Goal: Task Accomplishment & Management: Manage account settings

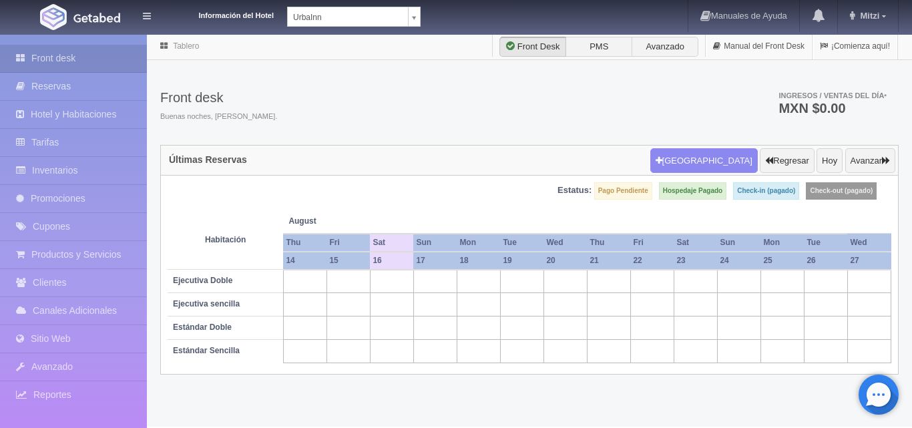
click at [412, 33] on body "Información del Hotel UrbaInn UrbaInn Hotel Rosgaud Manuales de Ayuda Actualiza…" at bounding box center [456, 229] width 912 height 393
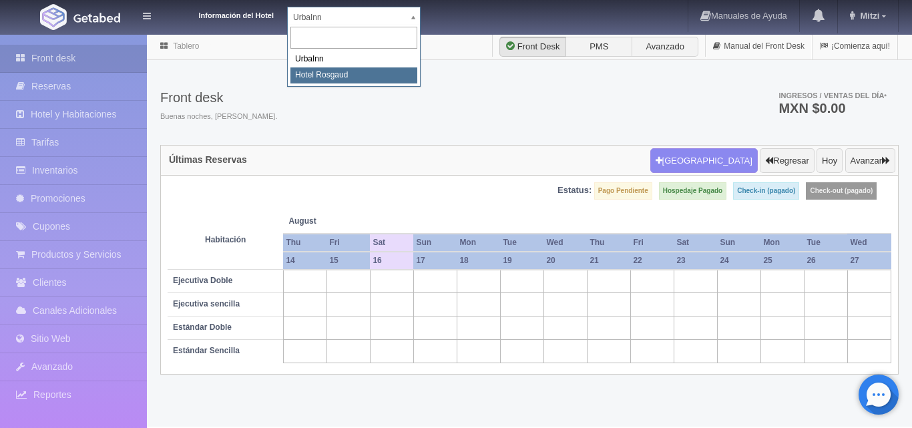
select select "561"
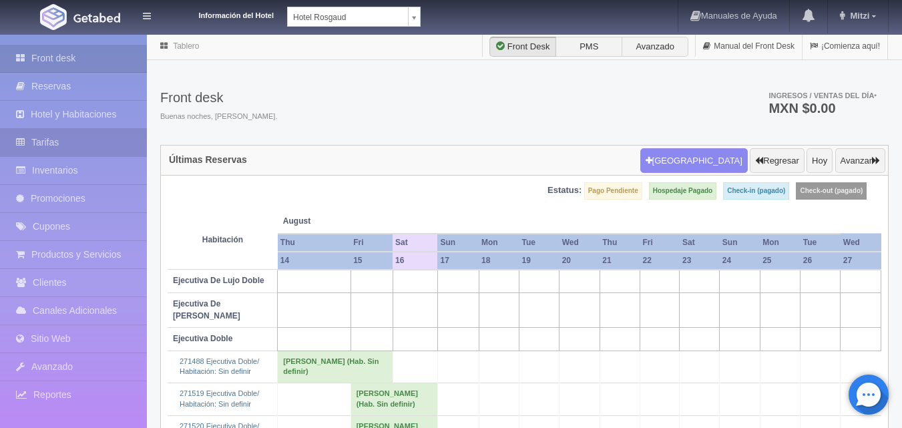
click at [91, 138] on link "Tarifas" at bounding box center [73, 142] width 147 height 27
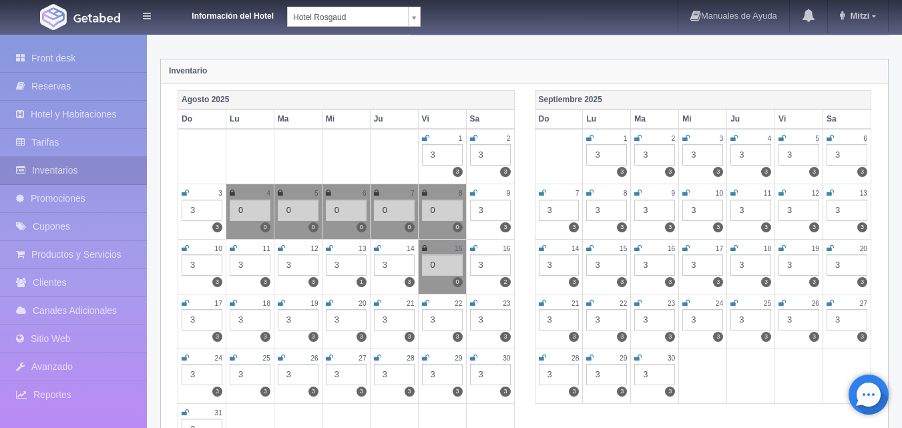
scroll to position [133, 0]
click at [492, 316] on div "3" at bounding box center [490, 318] width 41 height 21
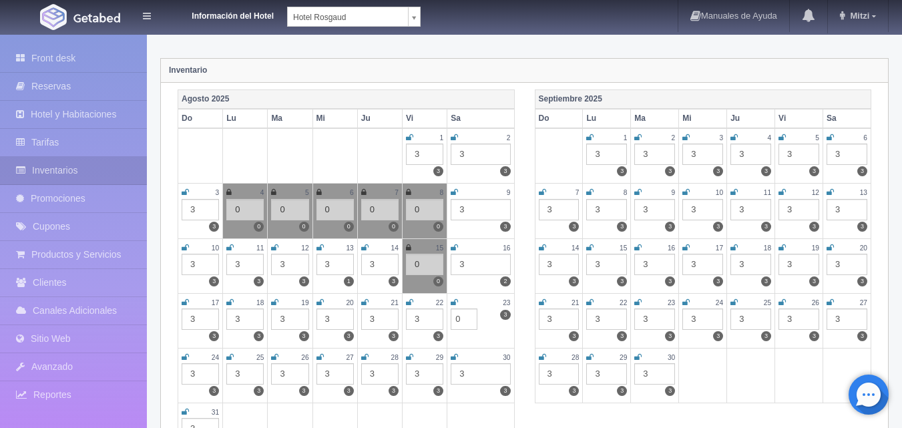
type input "0"
click at [453, 304] on icon at bounding box center [454, 302] width 7 height 8
click at [186, 358] on icon at bounding box center [185, 357] width 7 height 8
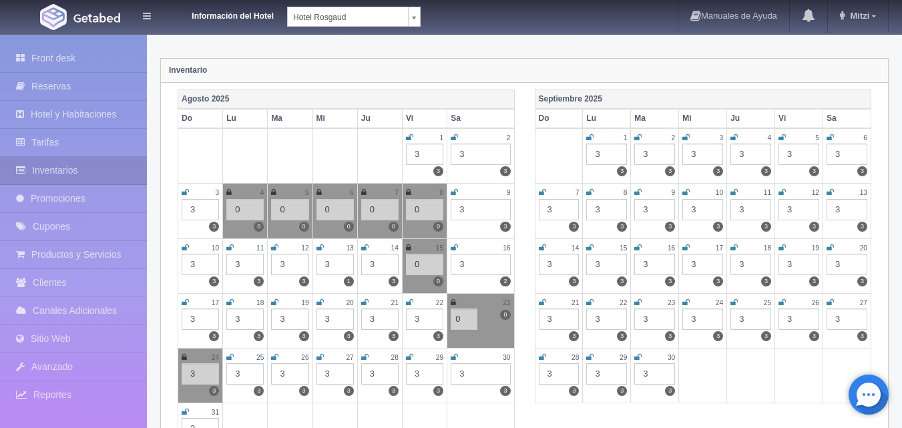
click at [188, 371] on div "3" at bounding box center [200, 373] width 37 height 21
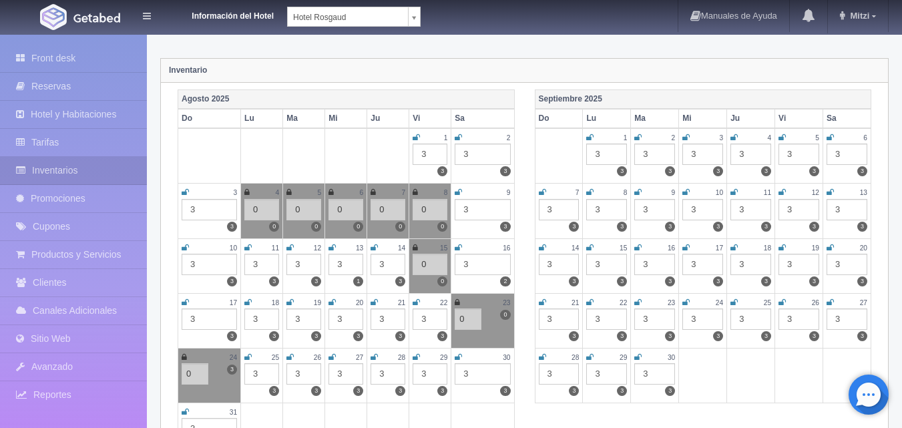
type input "0"
click at [248, 356] on icon at bounding box center [247, 357] width 7 height 8
click at [258, 374] on div "3" at bounding box center [261, 373] width 35 height 21
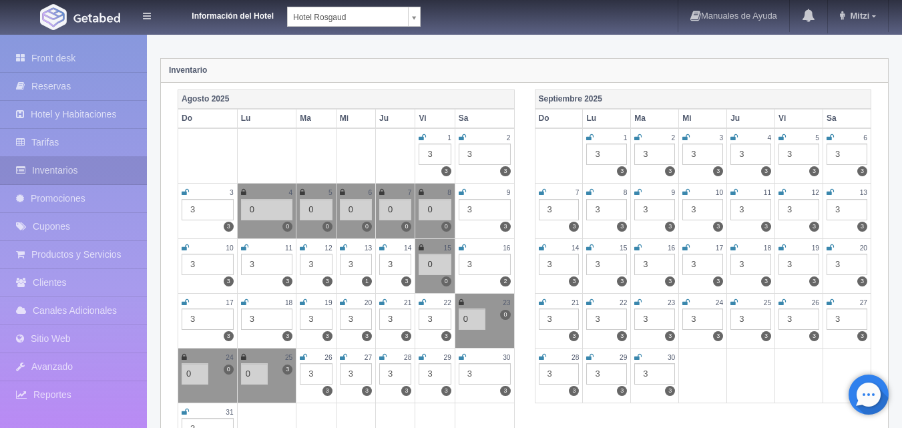
type input "0"
click at [310, 376] on div "3" at bounding box center [316, 373] width 32 height 21
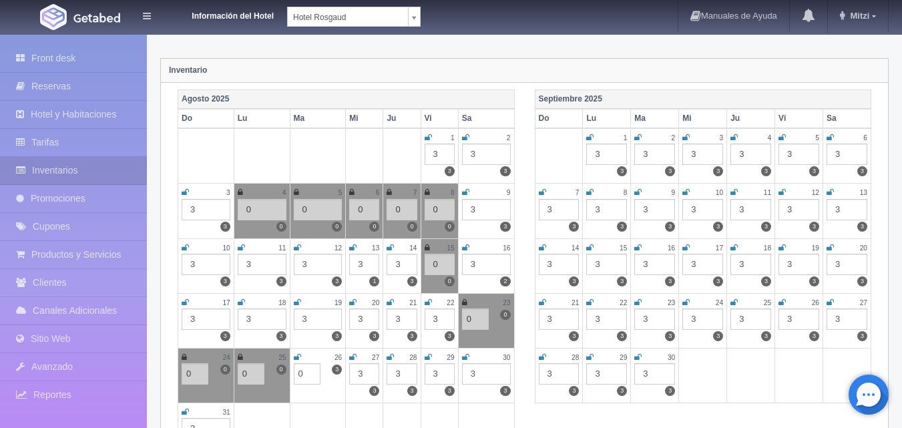
type input "0"
click at [298, 358] on icon at bounding box center [297, 357] width 7 height 8
click at [356, 379] on div "3" at bounding box center [364, 373] width 30 height 21
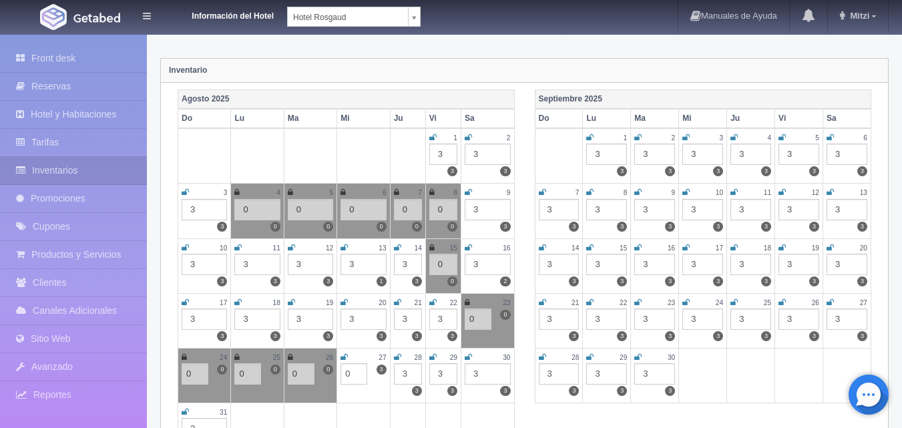
type input "0"
click at [344, 354] on icon at bounding box center [343, 357] width 7 height 8
click at [409, 377] on div "3" at bounding box center [408, 373] width 28 height 21
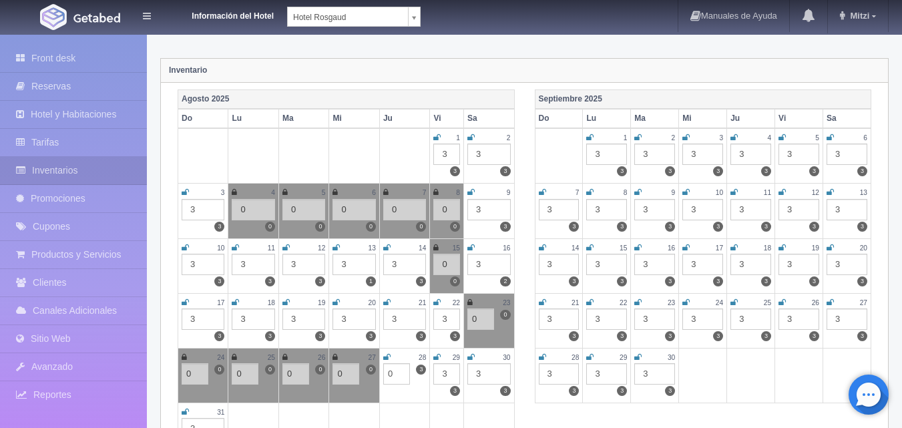
type input "0"
click at [387, 356] on icon at bounding box center [386, 357] width 7 height 8
click at [451, 376] on div "3" at bounding box center [446, 373] width 27 height 21
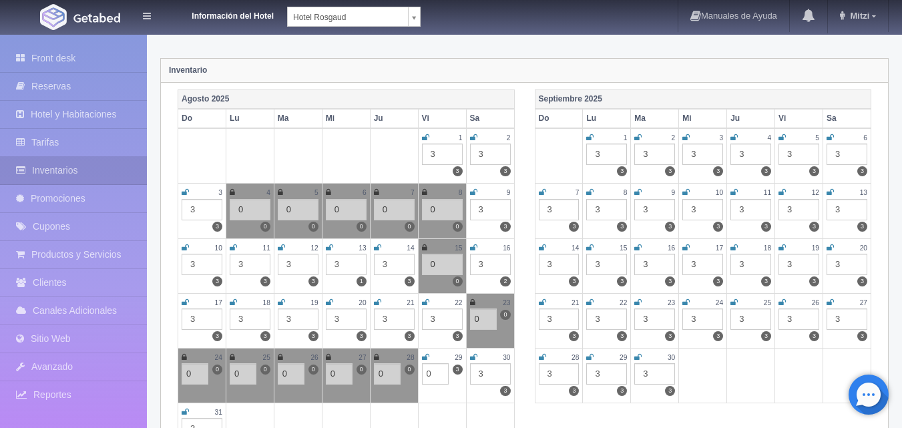
type input "0"
click at [427, 352] on link at bounding box center [425, 357] width 7 height 11
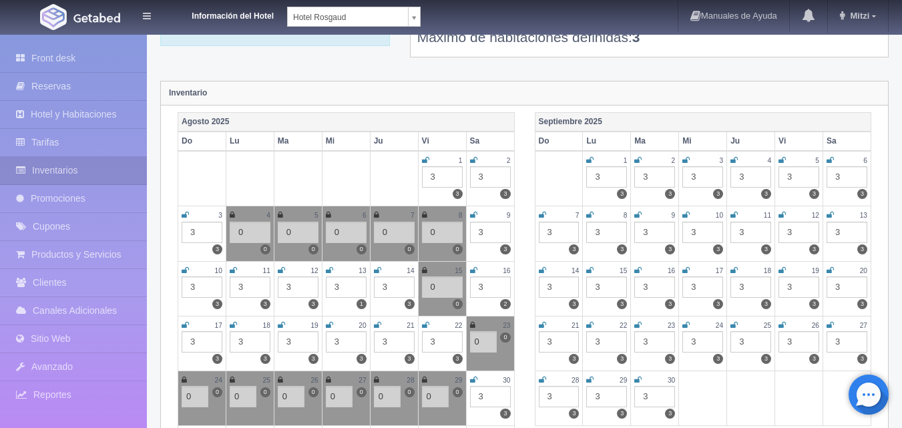
scroll to position [0, 0]
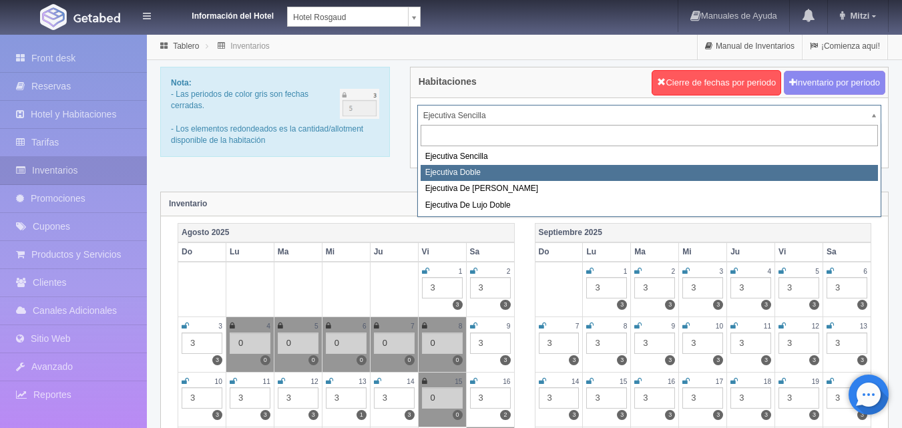
select select "1750"
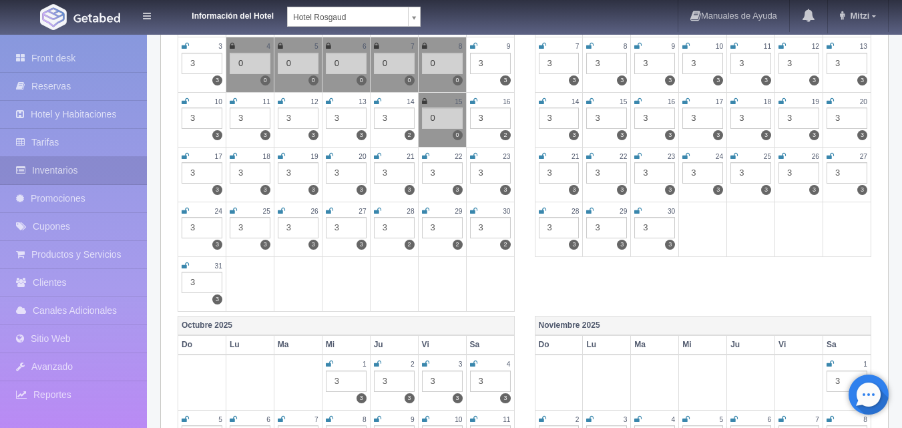
scroll to position [267, 0]
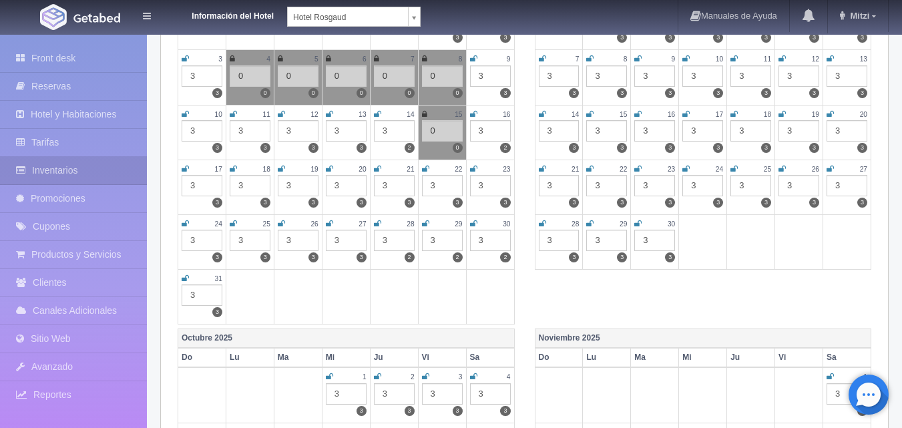
click at [497, 179] on div "3" at bounding box center [490, 185] width 41 height 21
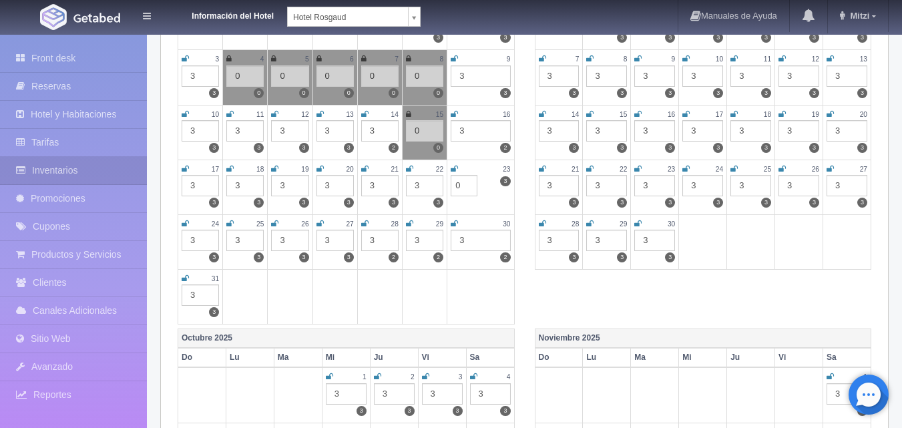
type input "0"
click at [456, 166] on icon at bounding box center [454, 169] width 7 height 8
click at [210, 234] on div "3" at bounding box center [200, 240] width 37 height 21
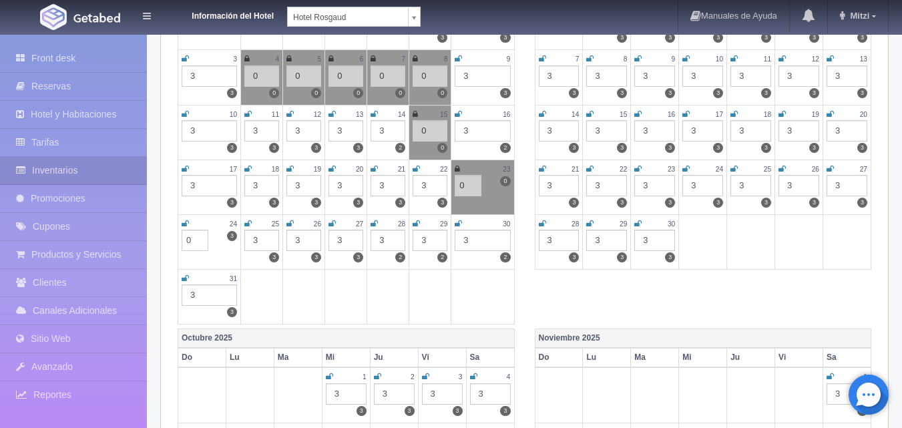
type input "0"
click at [186, 220] on icon at bounding box center [185, 224] width 7 height 8
click at [260, 246] on div "3" at bounding box center [261, 240] width 35 height 21
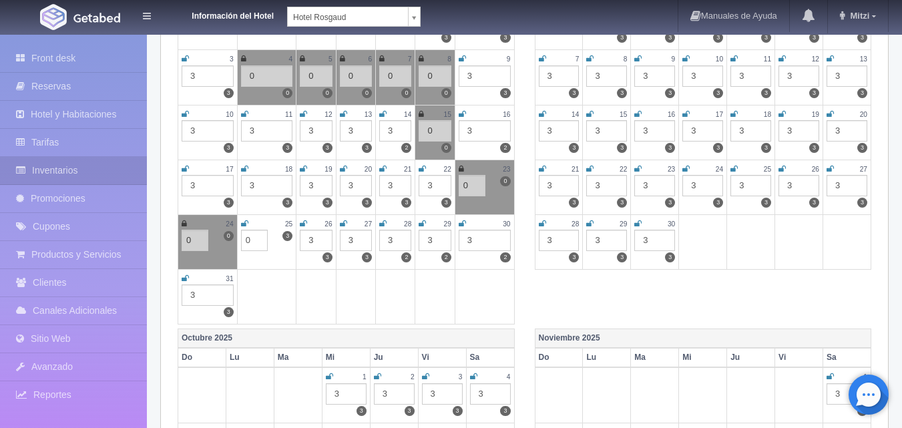
type input "0"
click at [244, 227] on icon at bounding box center [244, 224] width 7 height 8
click at [246, 225] on div "25" at bounding box center [267, 223] width 52 height 11
click at [318, 246] on div "3" at bounding box center [316, 240] width 32 height 21
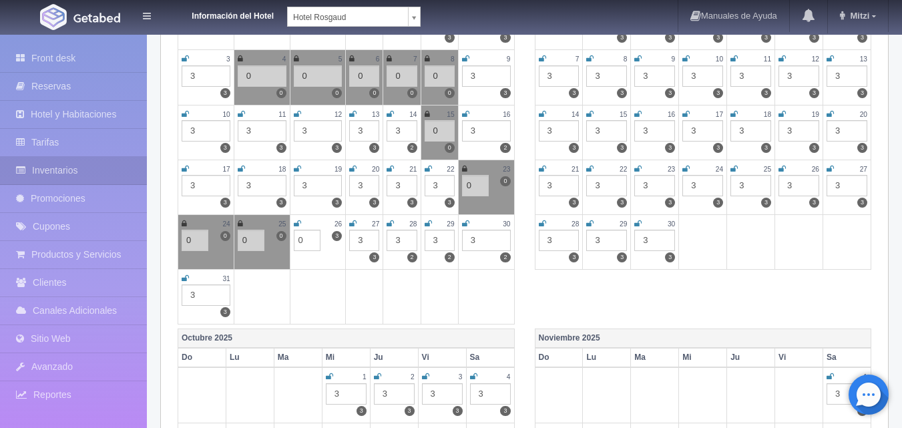
type input "0"
click at [299, 222] on icon at bounding box center [297, 224] width 7 height 8
click at [366, 244] on div "3" at bounding box center [364, 240] width 30 height 21
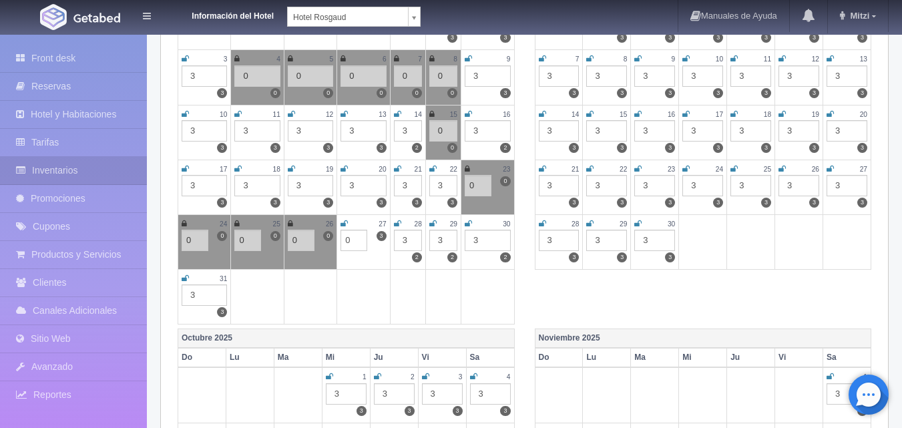
type input "0"
click at [344, 229] on link at bounding box center [343, 223] width 7 height 11
click at [345, 223] on icon at bounding box center [342, 224] width 5 height 8
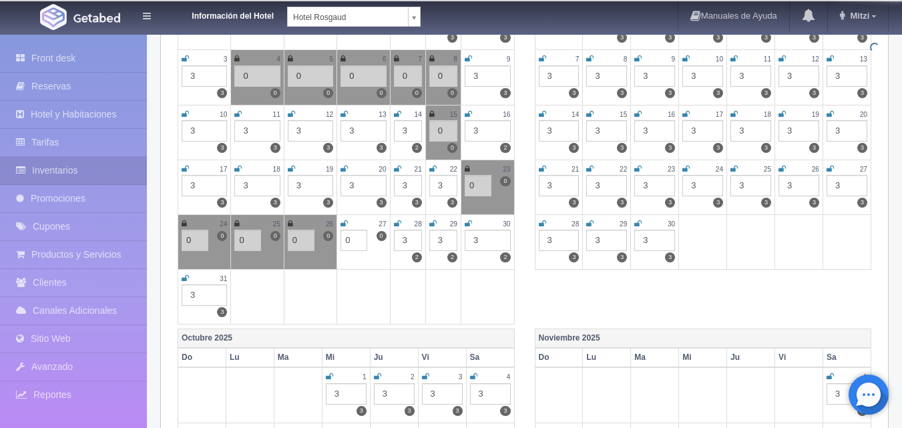
click at [414, 241] on div "3" at bounding box center [408, 240] width 28 height 21
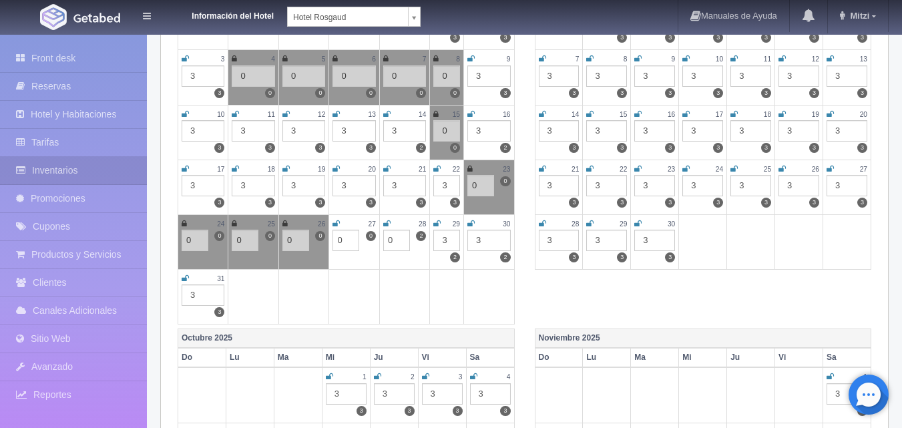
type input "0"
click at [338, 220] on icon at bounding box center [335, 224] width 7 height 8
click at [388, 221] on icon at bounding box center [386, 224] width 7 height 8
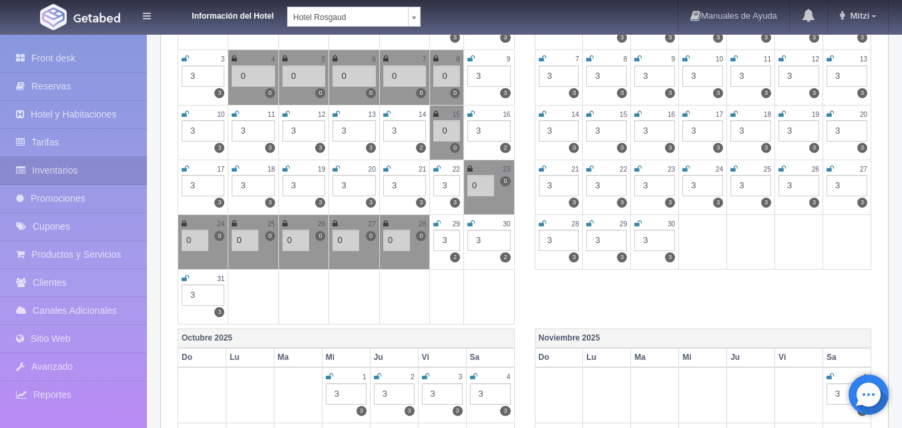
click at [451, 235] on div "3" at bounding box center [446, 240] width 27 height 21
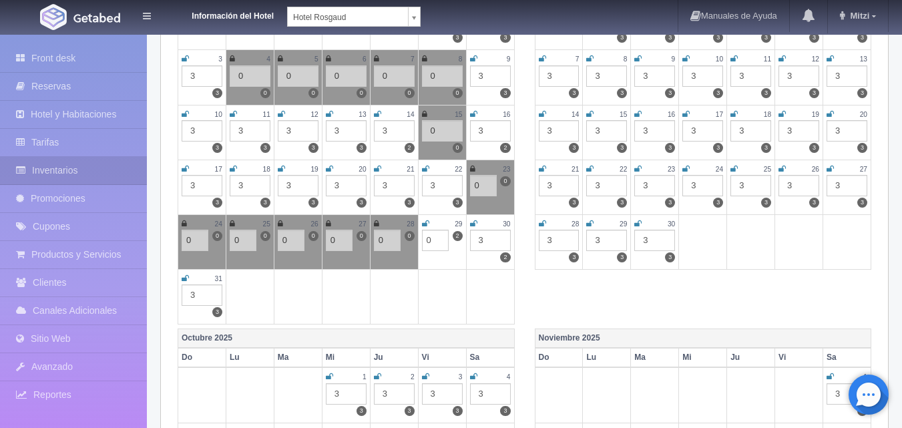
type input "0"
click at [426, 218] on link at bounding box center [425, 223] width 7 height 11
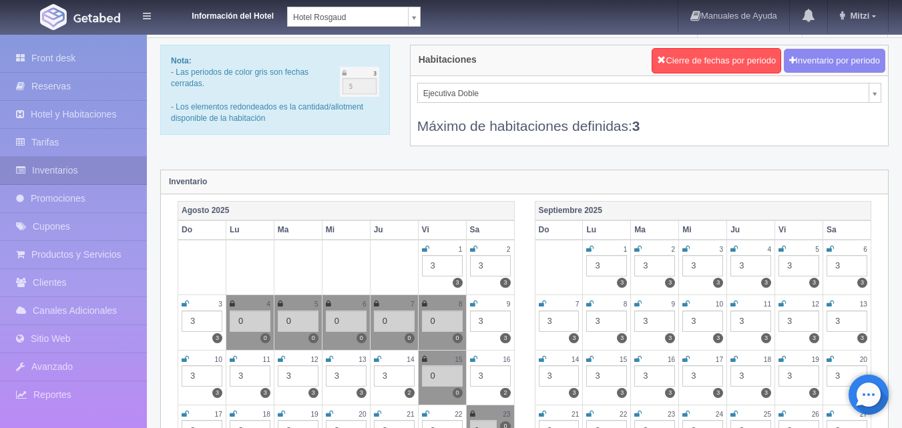
scroll to position [0, 0]
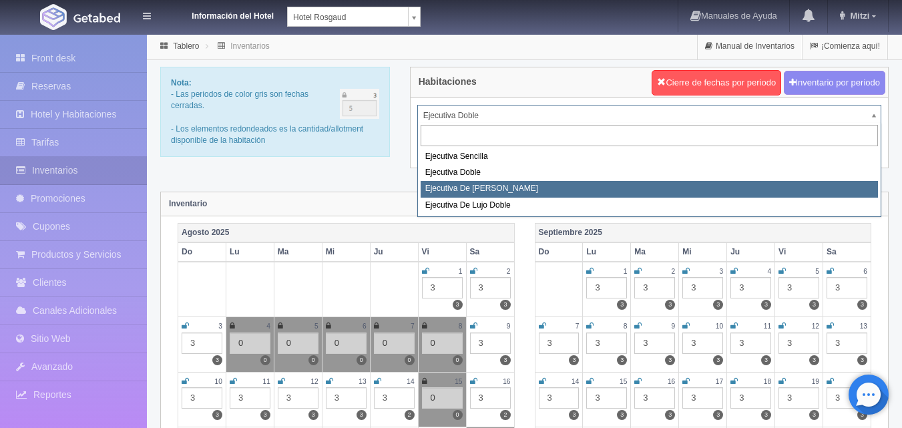
select select "1817"
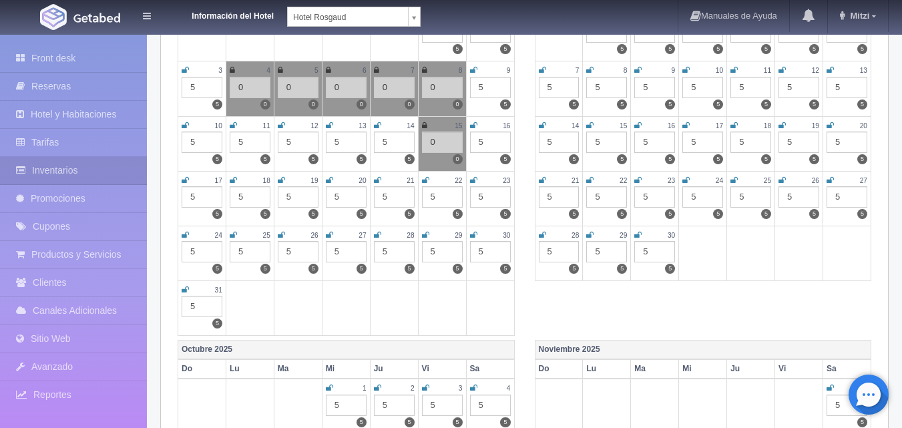
scroll to position [267, 0]
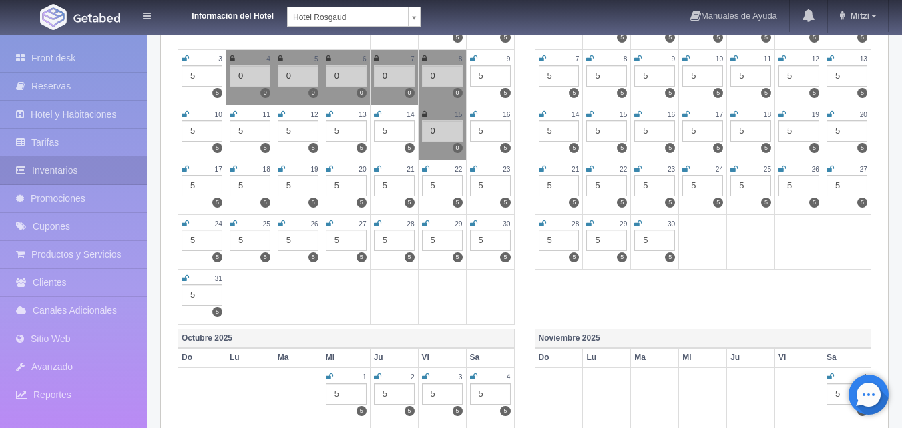
click at [491, 192] on div "5" at bounding box center [490, 185] width 41 height 21
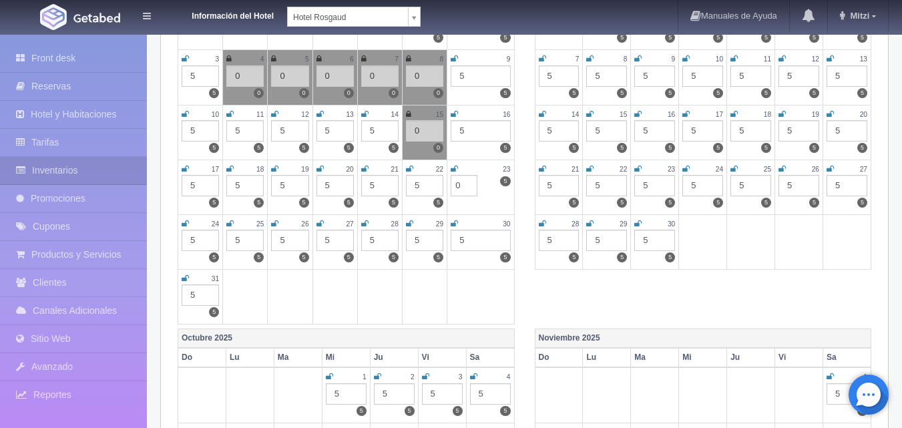
type input "0"
click at [455, 166] on icon at bounding box center [454, 169] width 7 height 8
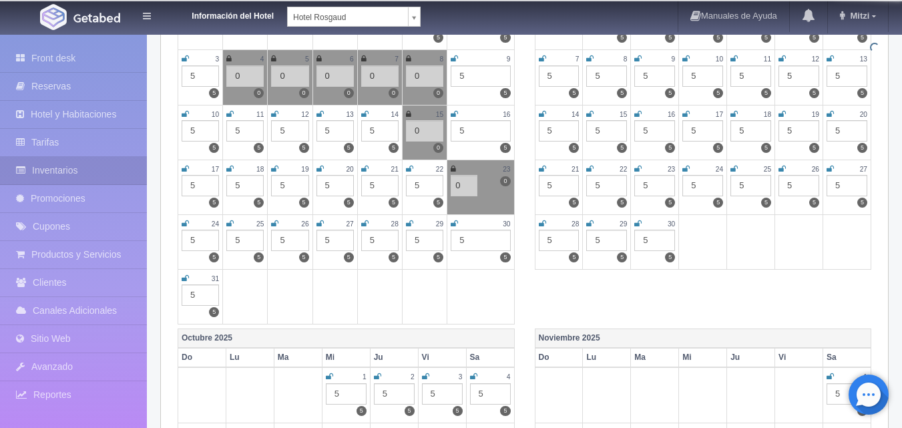
click at [434, 249] on div "5" at bounding box center [424, 240] width 37 height 21
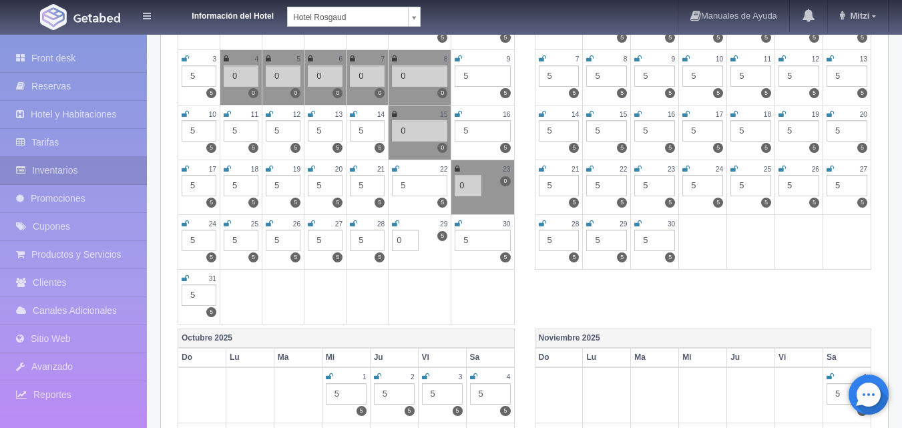
type input "0"
click at [398, 218] on link at bounding box center [395, 223] width 7 height 11
click at [367, 244] on div "5" at bounding box center [367, 240] width 35 height 21
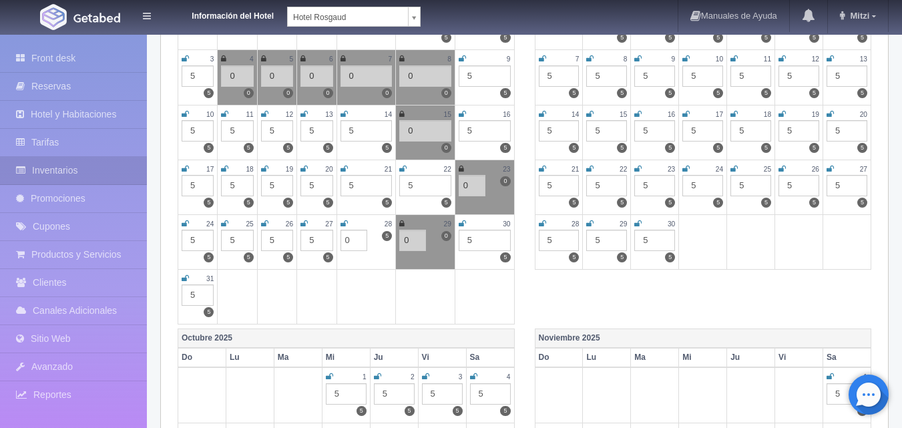
type input "0"
click at [344, 223] on icon at bounding box center [343, 224] width 7 height 8
click at [315, 240] on div "5" at bounding box center [316, 240] width 32 height 21
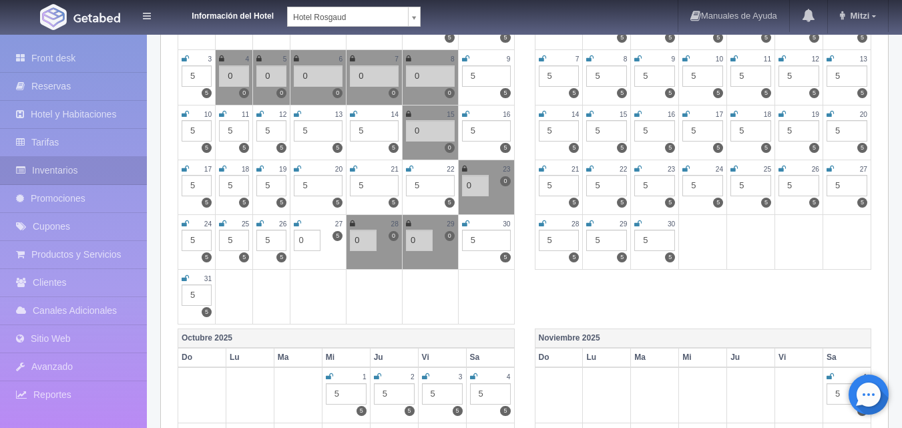
type input "0"
click at [298, 222] on icon at bounding box center [297, 224] width 7 height 8
click at [272, 237] on div "5" at bounding box center [271, 240] width 30 height 21
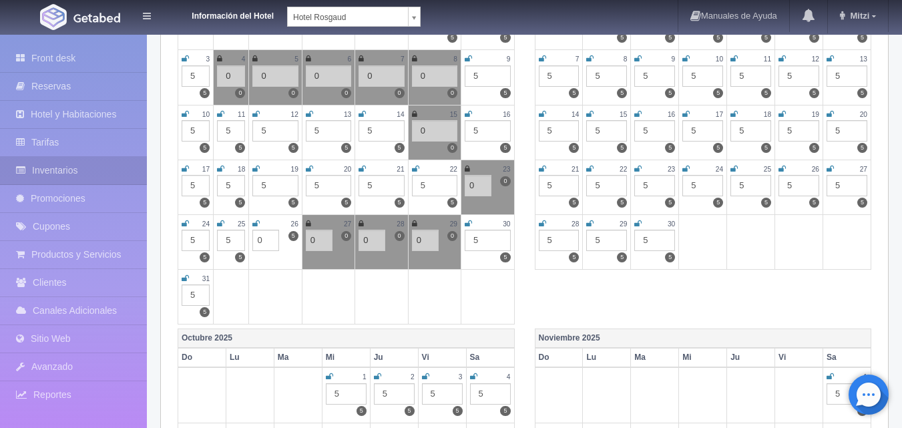
type input "0"
click at [259, 226] on icon at bounding box center [255, 224] width 7 height 8
click at [240, 240] on div "5" at bounding box center [231, 240] width 28 height 21
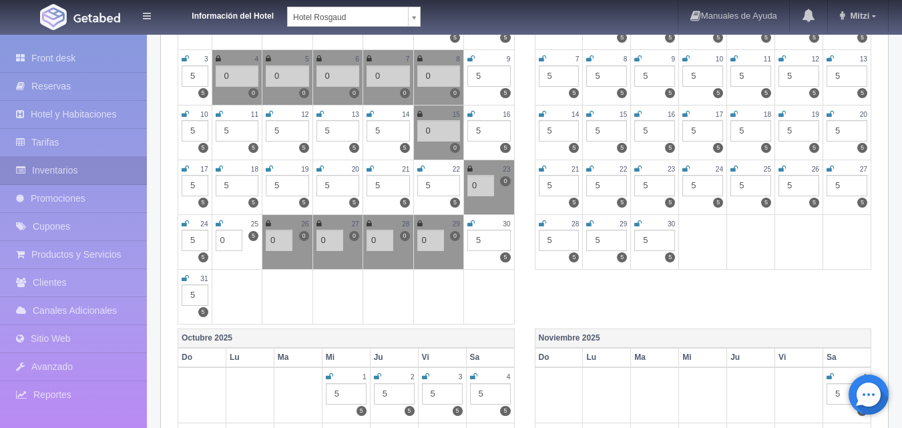
type input "0"
click at [220, 224] on icon at bounding box center [219, 224] width 7 height 8
click at [201, 239] on div "5" at bounding box center [195, 240] width 27 height 21
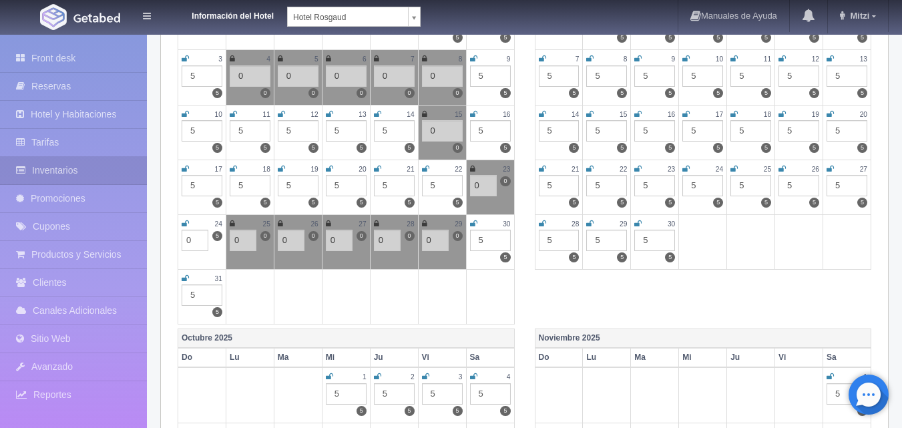
type input "0"
click at [184, 224] on icon at bounding box center [185, 224] width 7 height 8
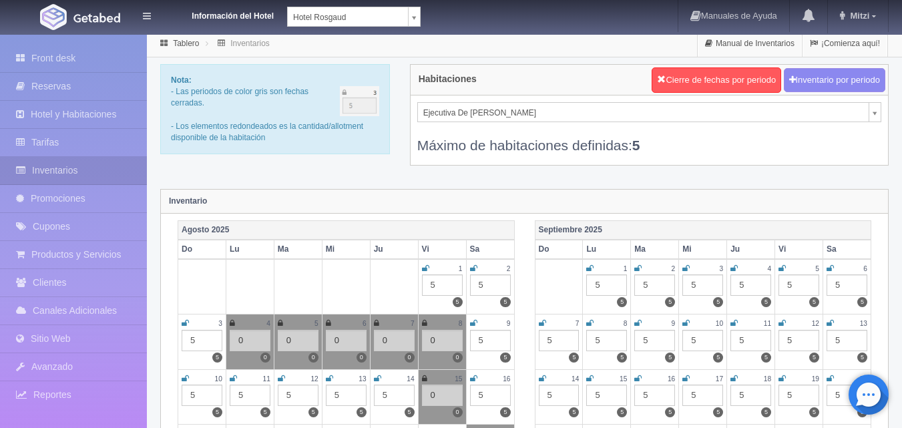
scroll to position [0, 0]
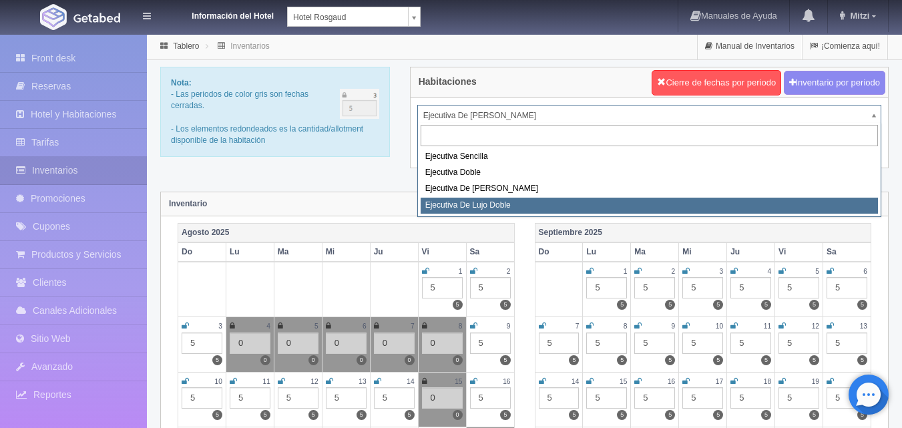
select select "1845"
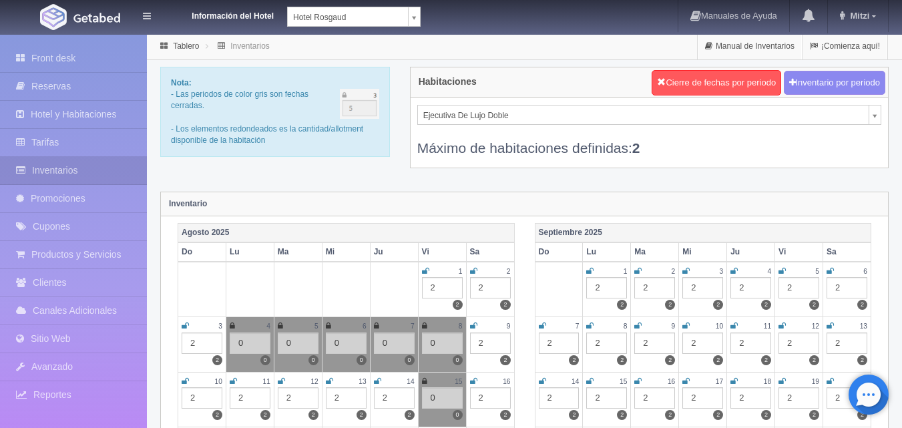
scroll to position [200, 0]
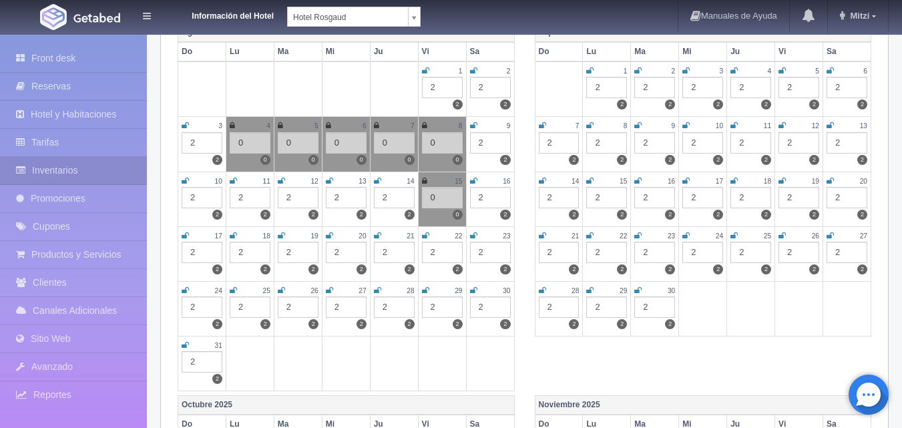
click at [487, 250] on div "2" at bounding box center [490, 252] width 41 height 21
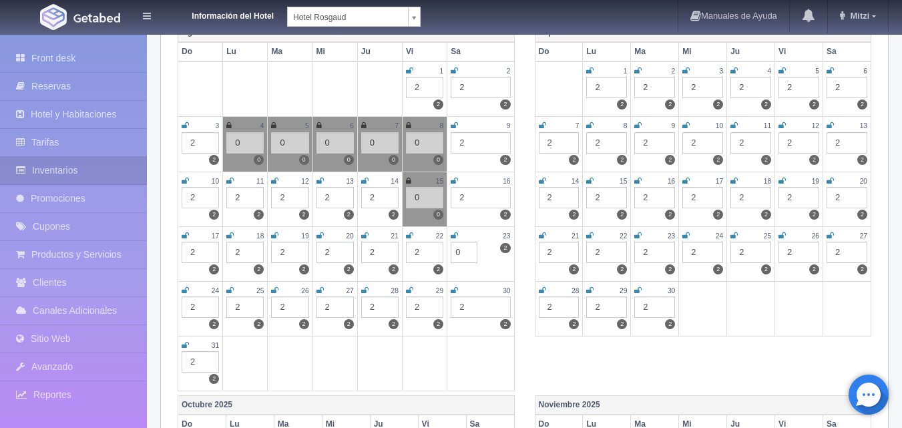
type input "0"
click at [455, 230] on link at bounding box center [454, 235] width 7 height 11
click at [434, 310] on div "2" at bounding box center [424, 306] width 37 height 21
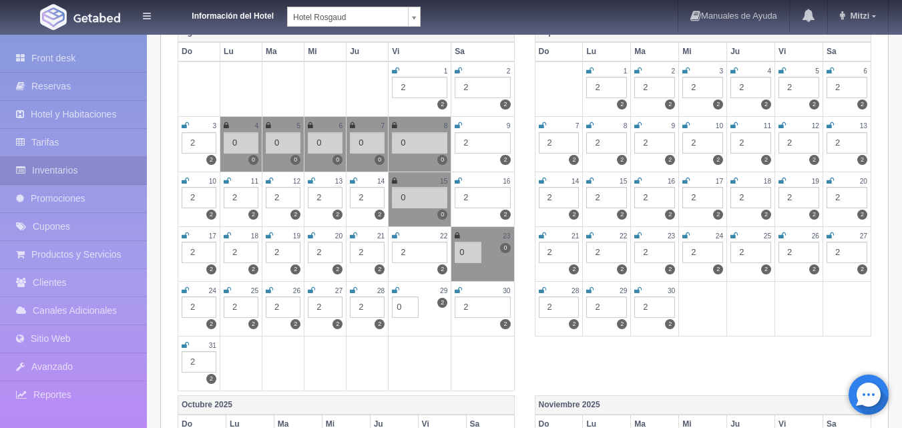
type input "0"
click at [396, 293] on icon at bounding box center [395, 290] width 7 height 8
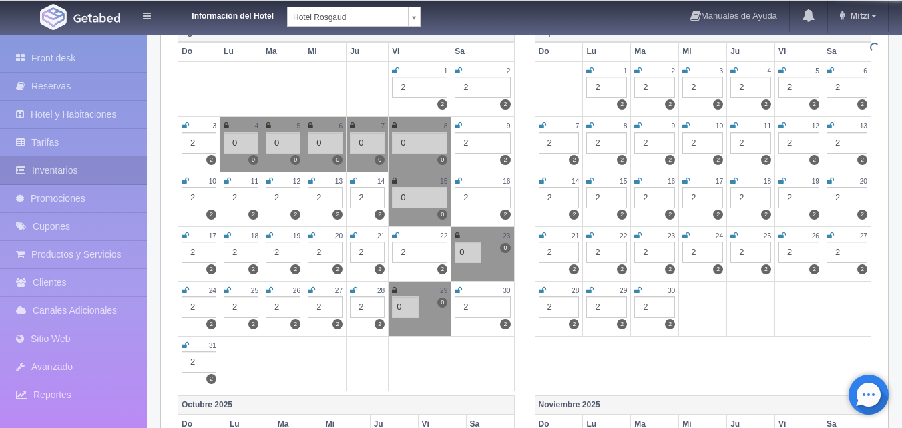
click at [372, 307] on div "2" at bounding box center [367, 306] width 35 height 21
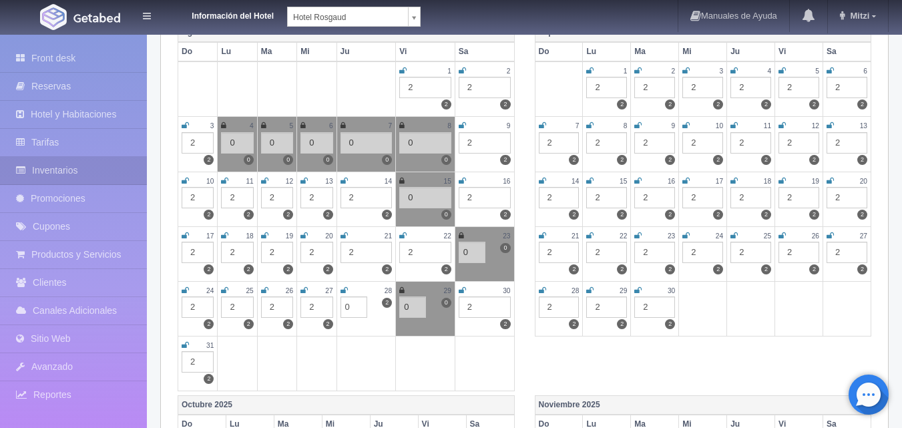
type input "0"
click at [346, 292] on icon at bounding box center [343, 290] width 7 height 8
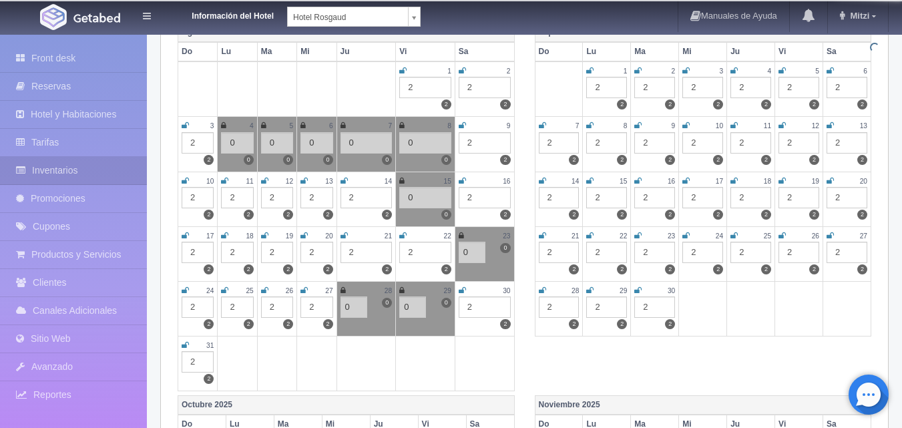
click at [322, 310] on div "2" at bounding box center [316, 306] width 32 height 21
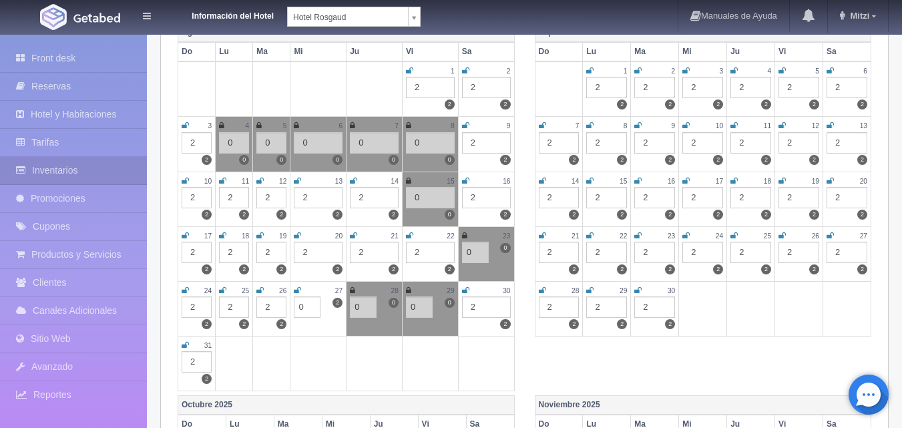
type input "0"
click at [297, 292] on icon at bounding box center [297, 290] width 7 height 8
click at [275, 312] on div "2" at bounding box center [271, 306] width 30 height 21
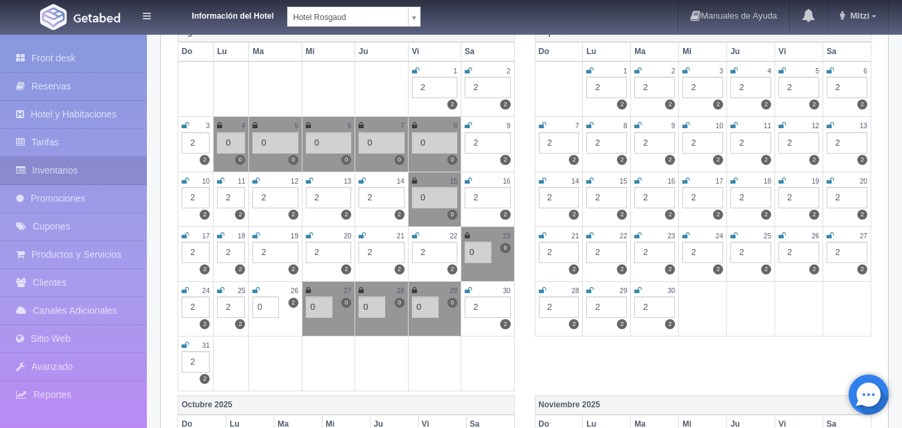
type input "0"
click at [254, 290] on icon at bounding box center [255, 290] width 7 height 8
click at [240, 305] on div "2" at bounding box center [231, 306] width 28 height 21
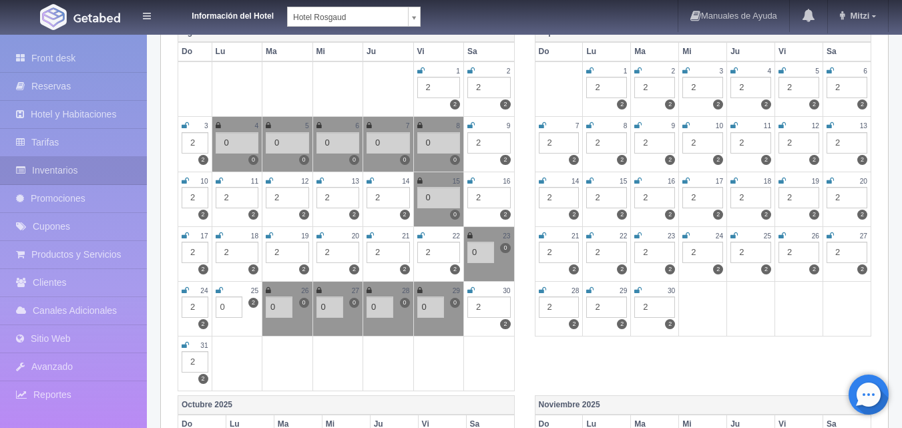
type input "0"
click at [222, 295] on link at bounding box center [219, 290] width 7 height 11
click at [185, 310] on div "2" at bounding box center [195, 306] width 27 height 21
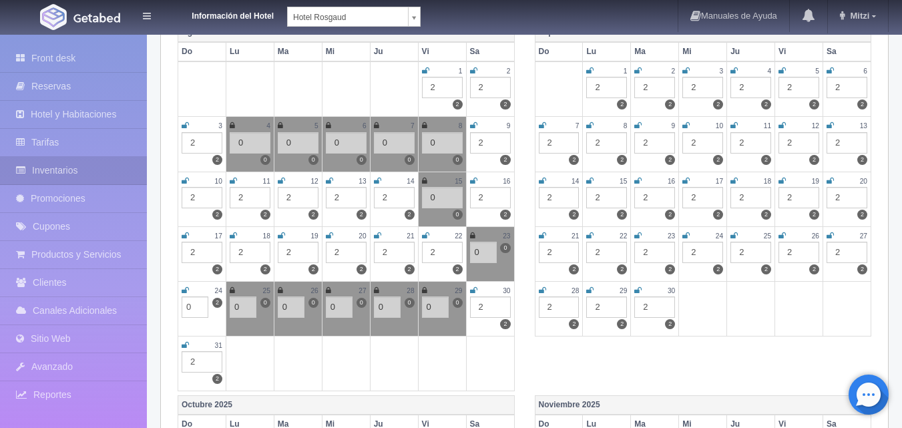
type input "0"
click at [187, 286] on icon at bounding box center [185, 290] width 7 height 8
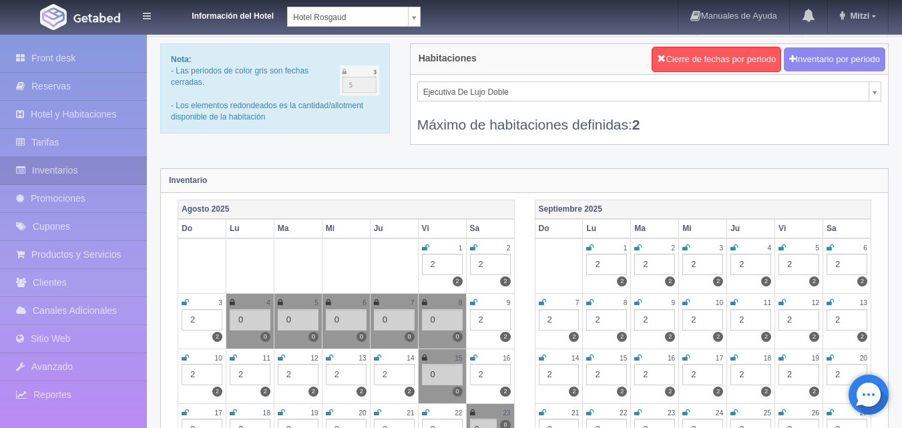
scroll to position [0, 0]
